Goal: Find specific page/section: Find specific page/section

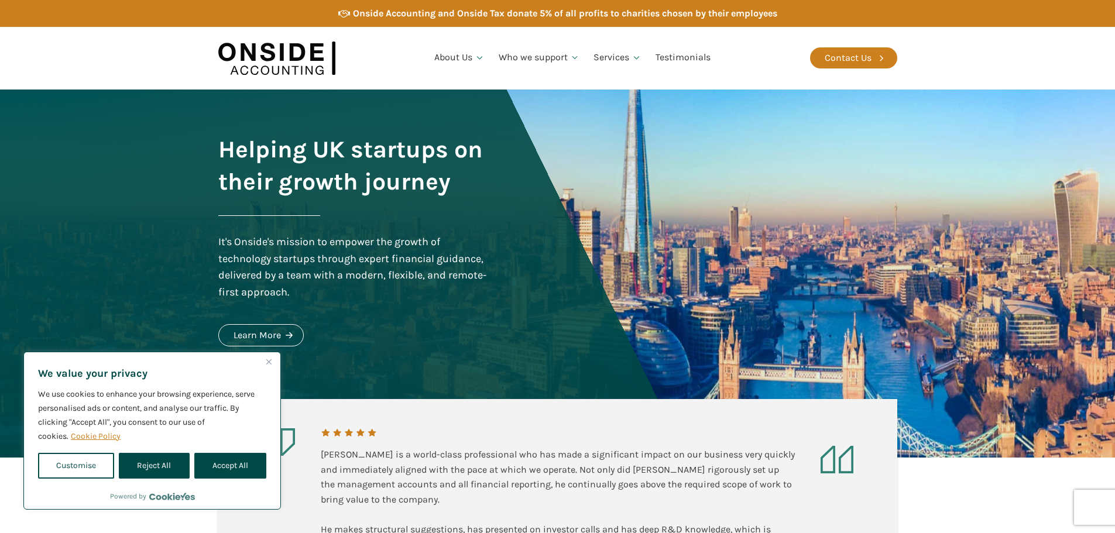
click at [546, 345] on div "Helping UK startups on their growth journey It's Onside's mission to empower th…" at bounding box center [558, 274] width 703 height 368
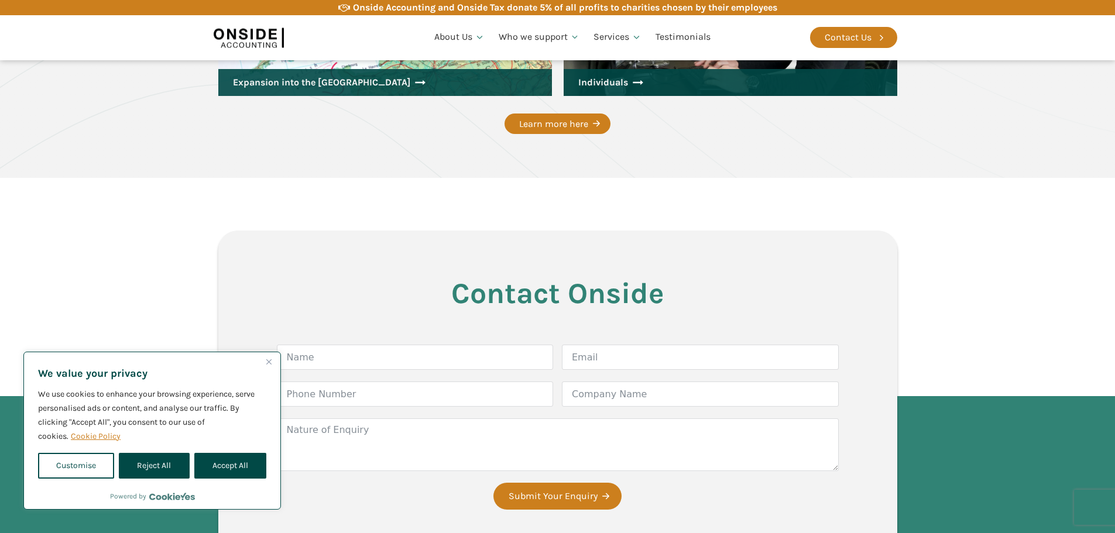
scroll to position [1698, 0]
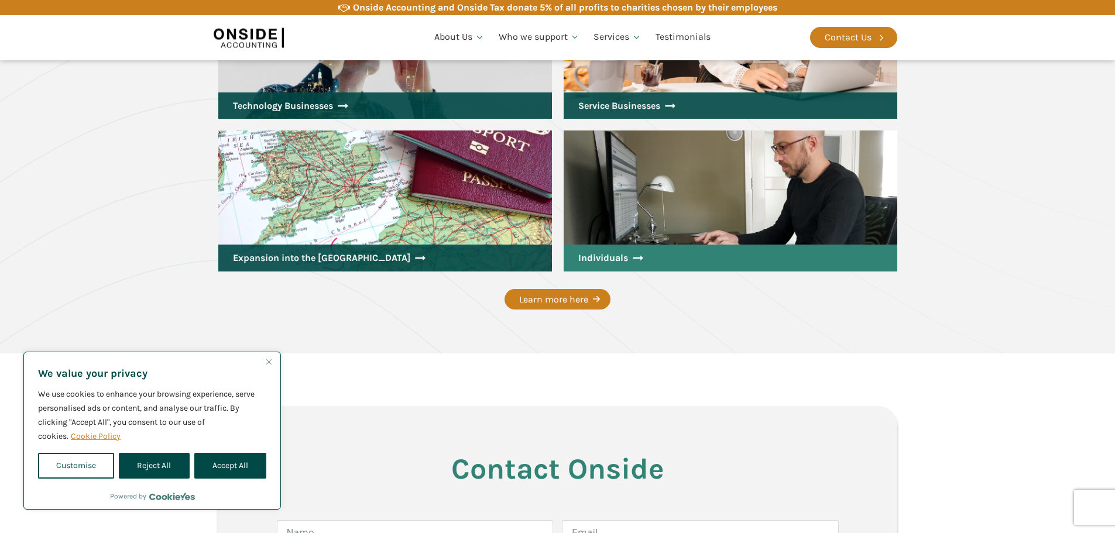
click at [588, 260] on link "Individuals" at bounding box center [731, 258] width 334 height 27
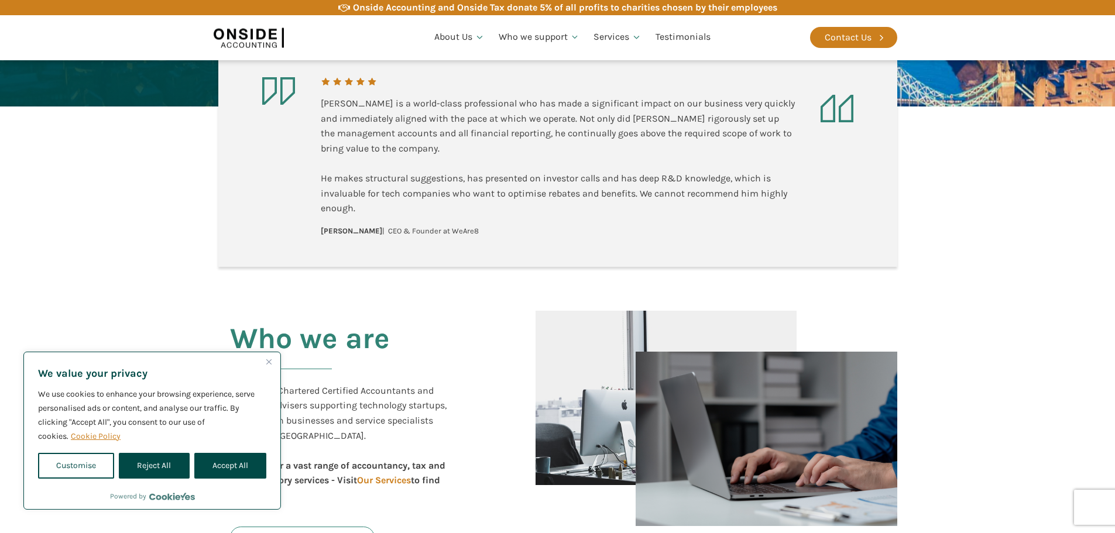
scroll to position [0, 0]
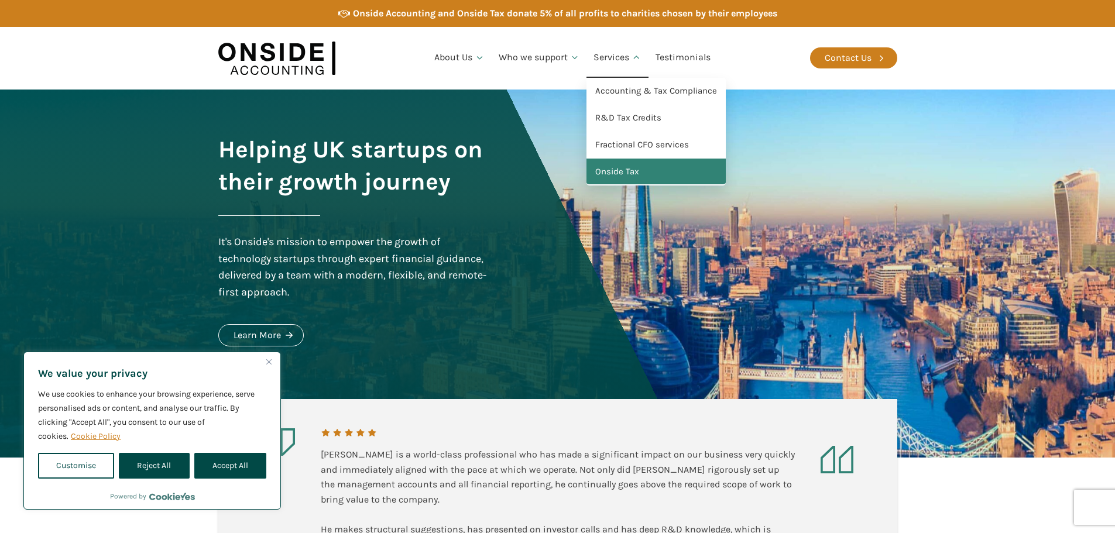
click at [636, 171] on link "Onside Tax" at bounding box center [656, 172] width 139 height 27
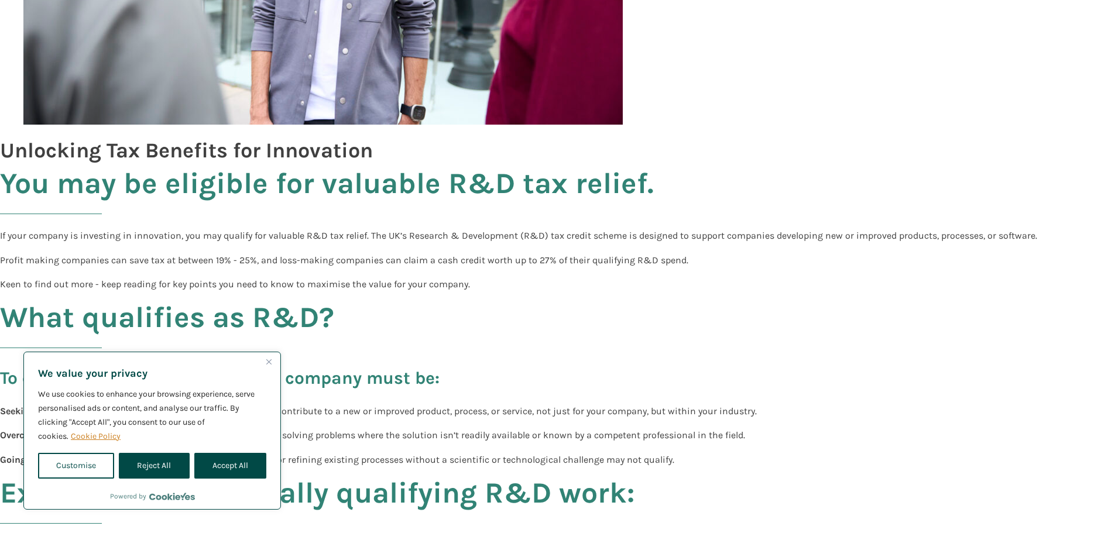
scroll to position [937, 0]
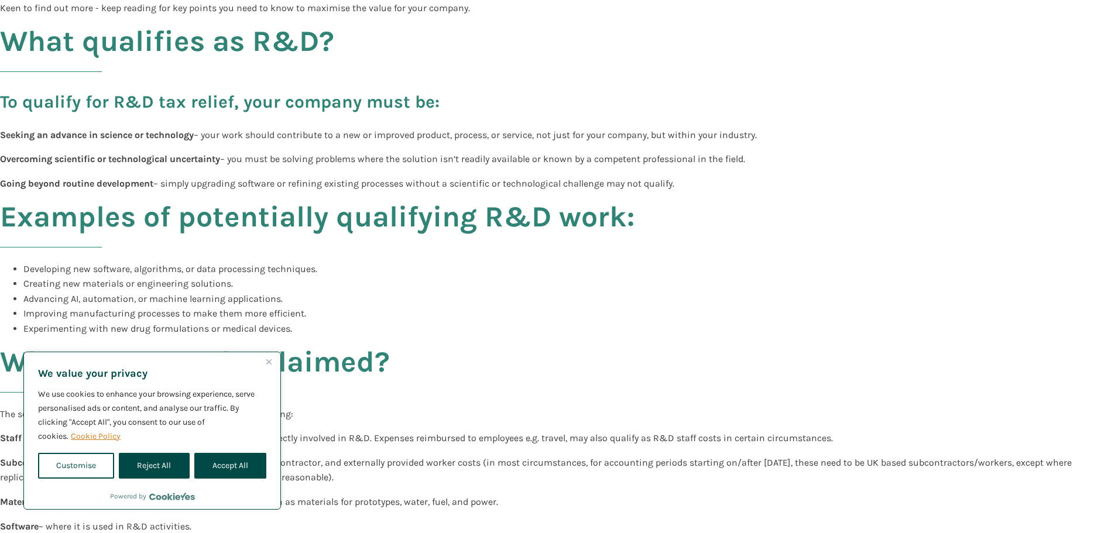
click at [268, 361] on img "Close" at bounding box center [268, 362] width 5 height 5
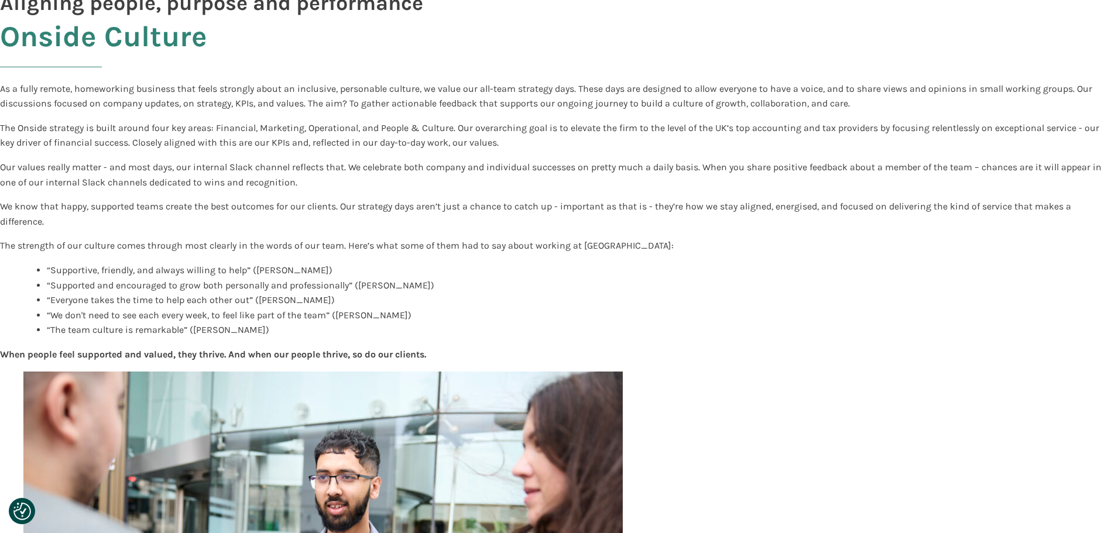
scroll to position [0, 0]
